Goal: Find specific fact: Find specific fact

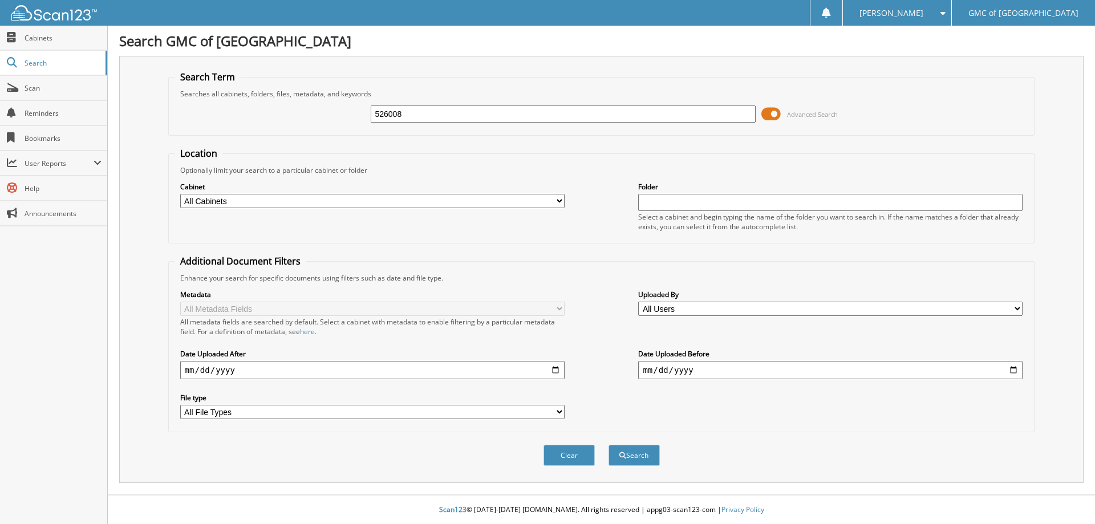
type input "526008"
click at [608, 445] on button "Search" at bounding box center [633, 455] width 51 height 21
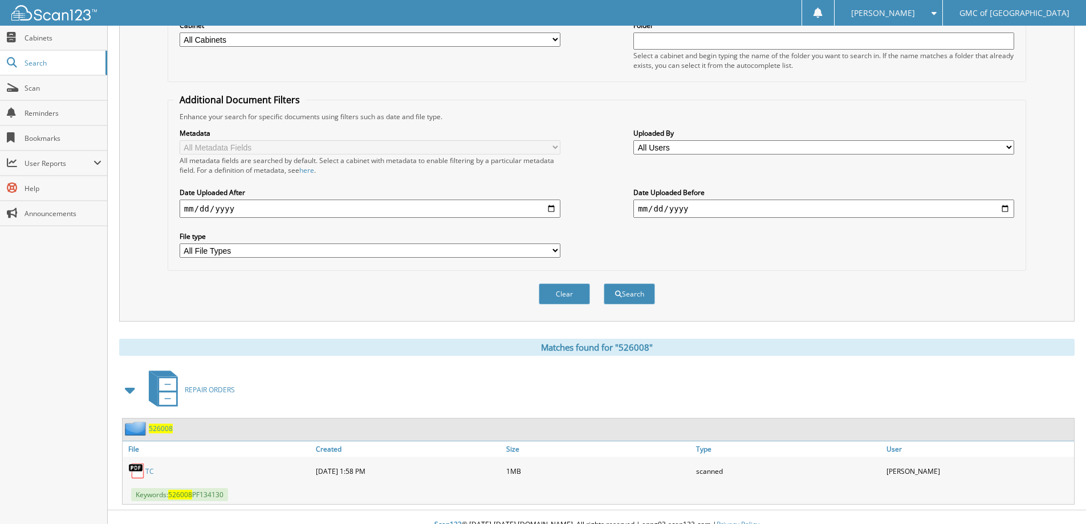
scroll to position [177, 0]
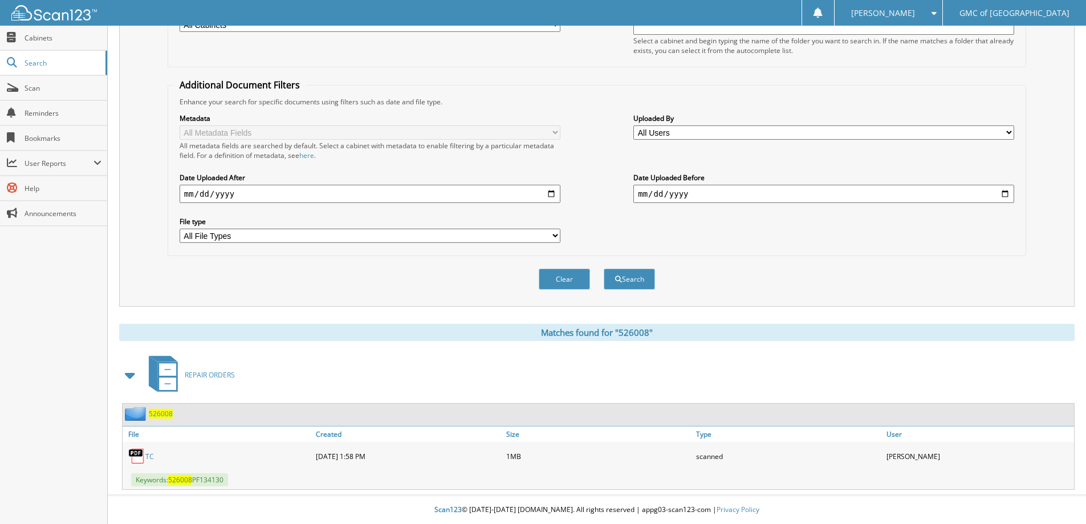
click at [209, 482] on span "Keywords: 526008 PF134130" at bounding box center [179, 479] width 97 height 13
copy span "PF134130"
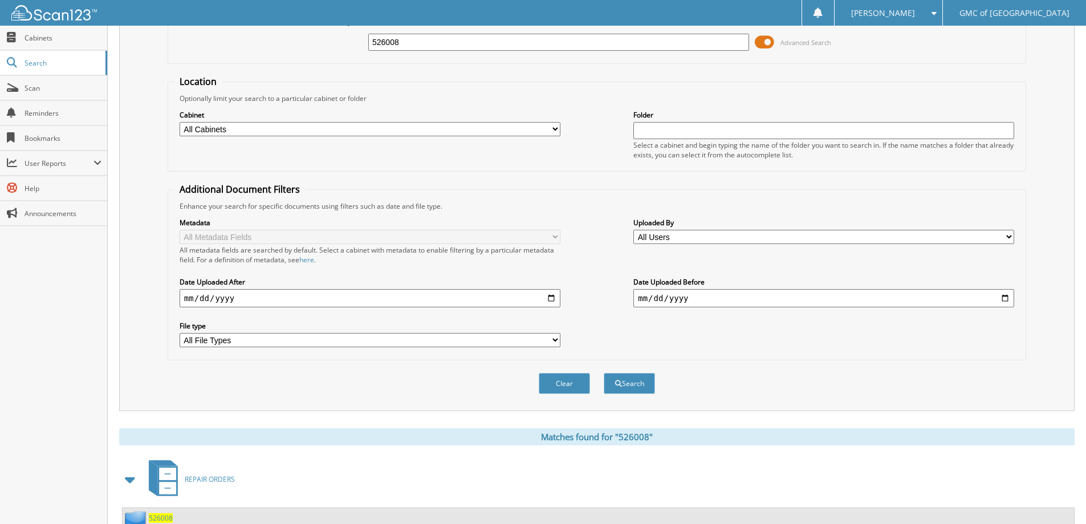
scroll to position [0, 0]
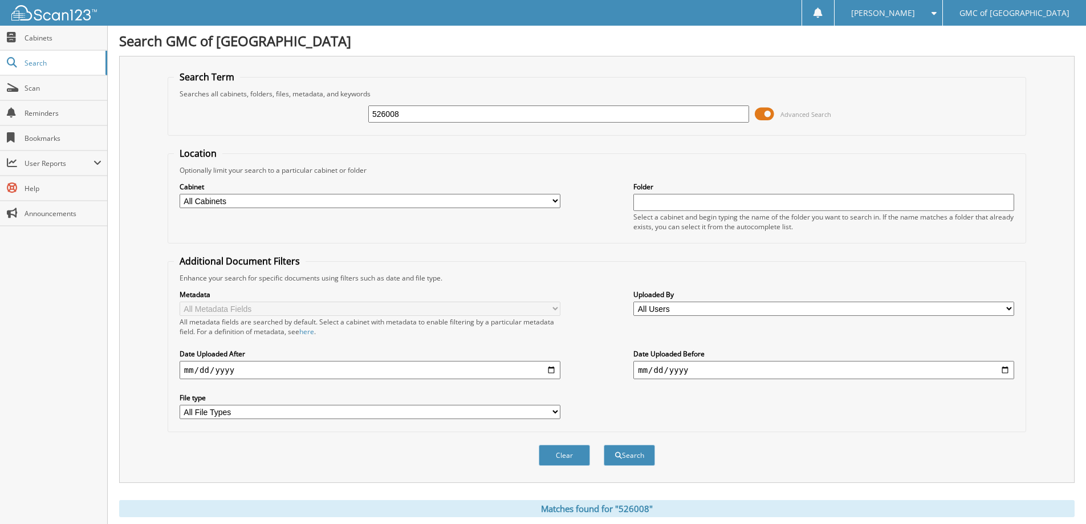
drag, startPoint x: 417, startPoint y: 115, endPoint x: 320, endPoint y: 115, distance: 96.9
click at [320, 115] on div "526008 Advanced Search" at bounding box center [597, 114] width 846 height 31
paste input "PF134130"
type input "PF134130"
click at [604, 445] on button "Search" at bounding box center [629, 455] width 51 height 21
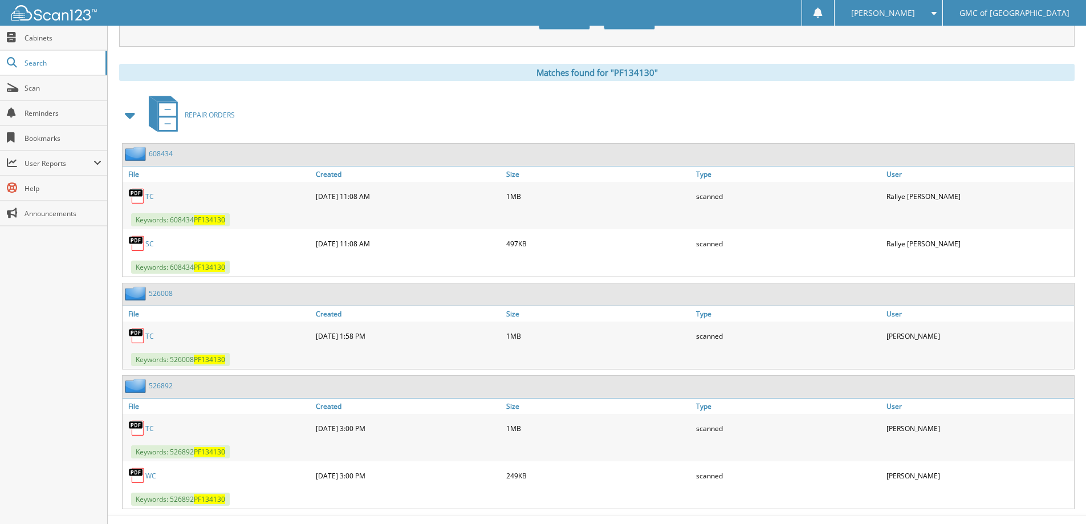
scroll to position [456, 0]
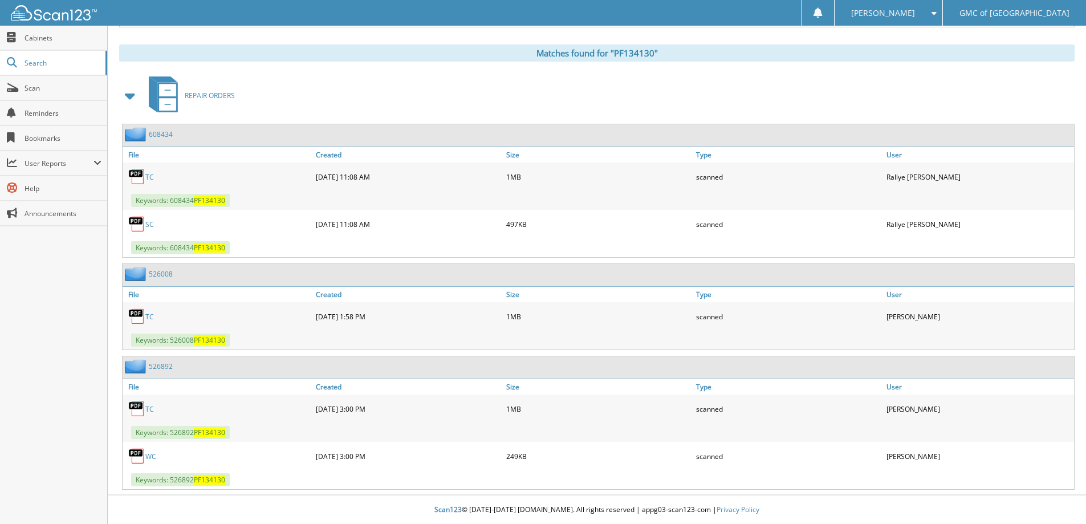
click at [152, 456] on link "WC" at bounding box center [150, 457] width 11 height 10
